Goal: Find specific page/section: Find specific page/section

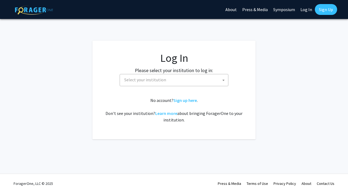
click at [206, 85] on span "Select your institution" at bounding box center [175, 79] width 106 height 11
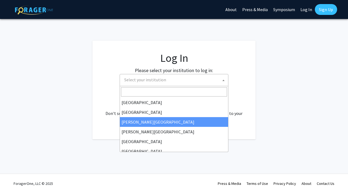
select select "5"
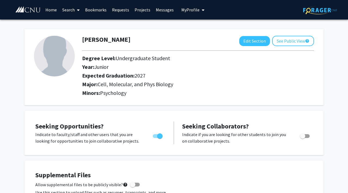
click at [74, 9] on link "Search" at bounding box center [70, 9] width 23 height 19
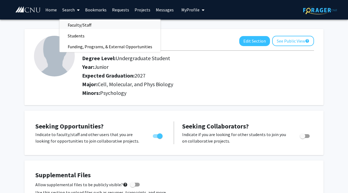
click at [76, 23] on span "Faculty/Staff" at bounding box center [79, 25] width 40 height 11
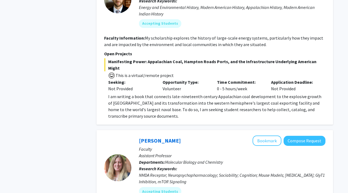
scroll to position [1644, 0]
